Goal: Information Seeking & Learning: Learn about a topic

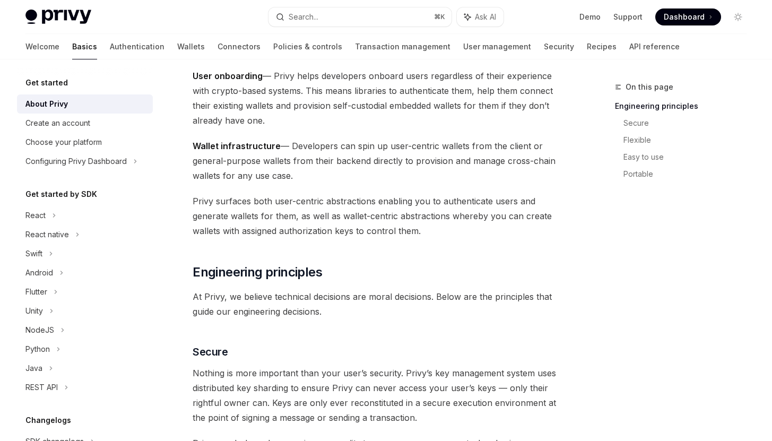
scroll to position [148, 0]
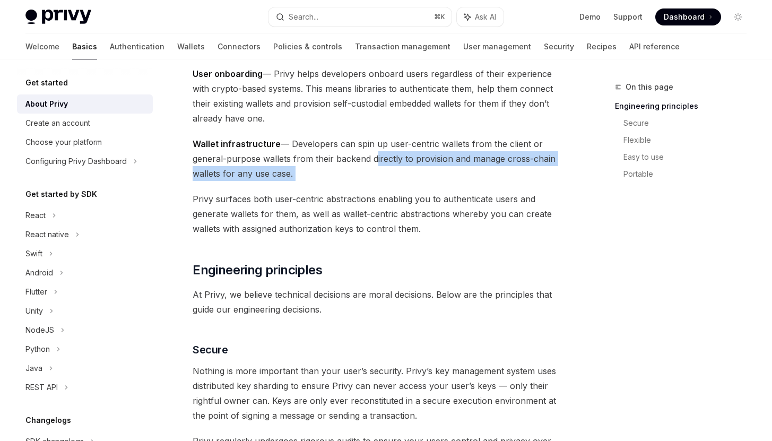
drag, startPoint x: 370, startPoint y: 161, endPoint x: 447, endPoint y: 183, distance: 79.4
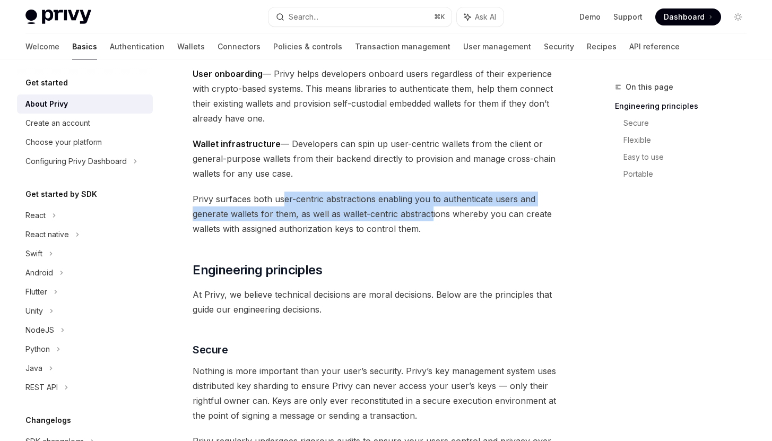
drag, startPoint x: 282, startPoint y: 198, endPoint x: 439, endPoint y: 217, distance: 157.6
click at [437, 215] on span "Privy surfaces both user-centric abstractions enabling you to authenticate user…" at bounding box center [380, 214] width 374 height 45
click at [439, 217] on span "Privy surfaces both user-centric abstractions enabling you to authenticate user…" at bounding box center [380, 214] width 374 height 45
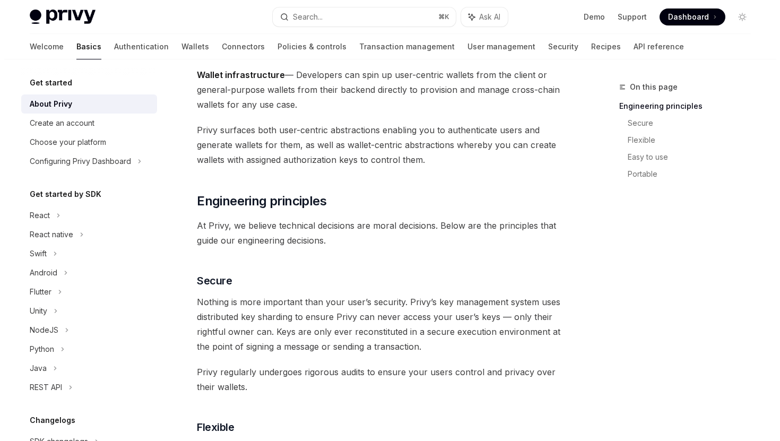
scroll to position [0, 0]
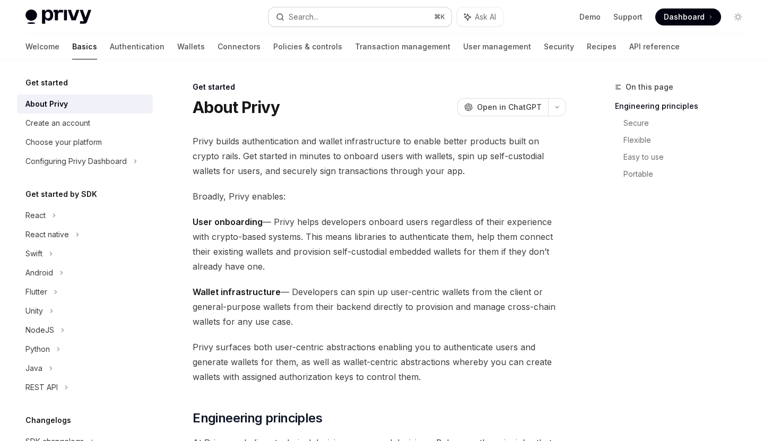
click at [348, 14] on button "Search... ⌘ K" at bounding box center [360, 16] width 183 height 19
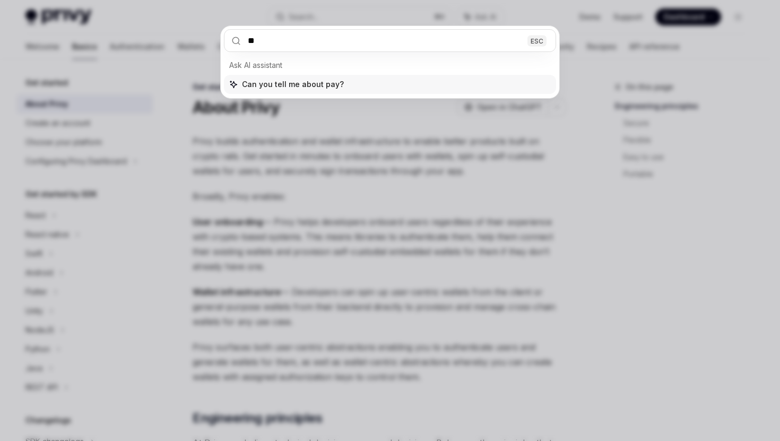
type input "*"
type input "********"
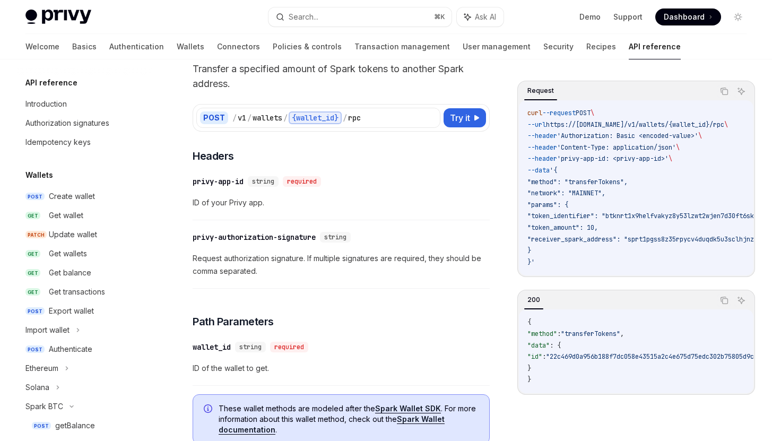
scroll to position [213, 0]
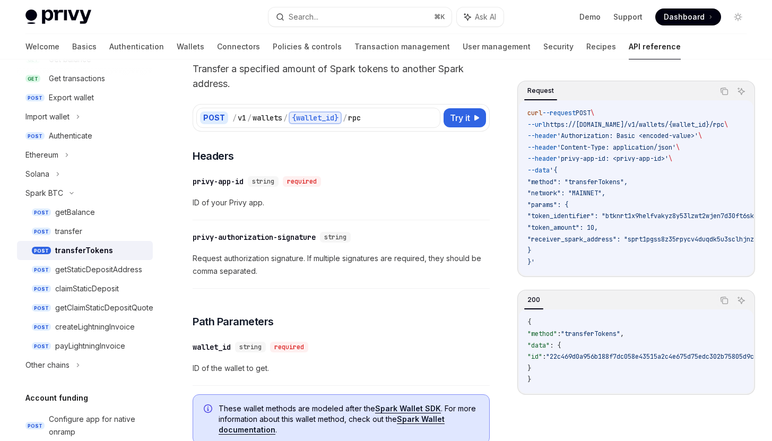
click at [367, 203] on span "ID of your Privy app." at bounding box center [341, 202] width 297 height 13
click at [79, 154] on div "Ethereum" at bounding box center [85, 154] width 136 height 19
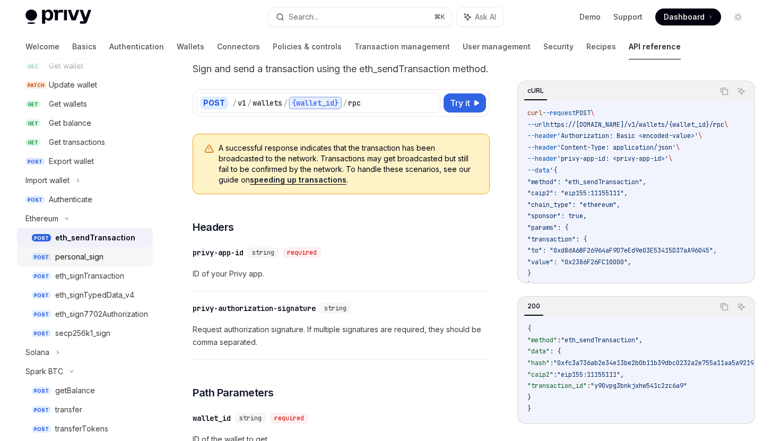
scroll to position [139, 0]
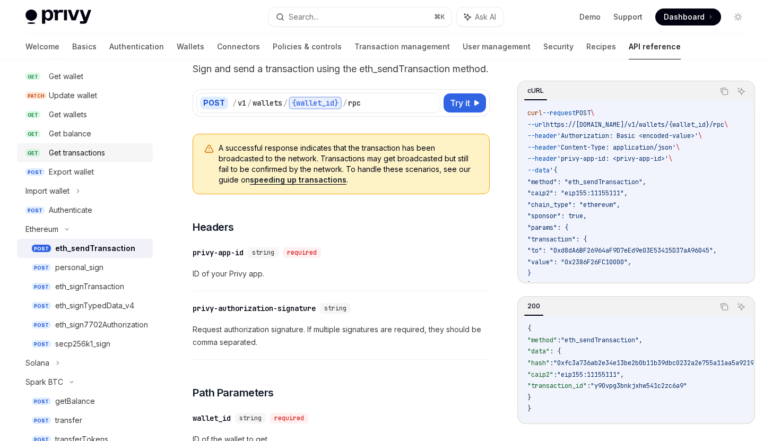
click at [119, 153] on div "Get transactions" at bounding box center [98, 152] width 98 height 13
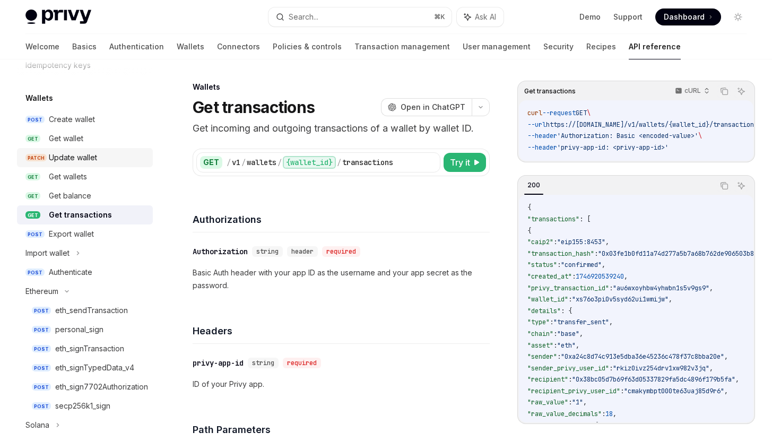
click at [89, 154] on div "Update wallet" at bounding box center [73, 157] width 48 height 13
type textarea "*"
